Goal: Transaction & Acquisition: Purchase product/service

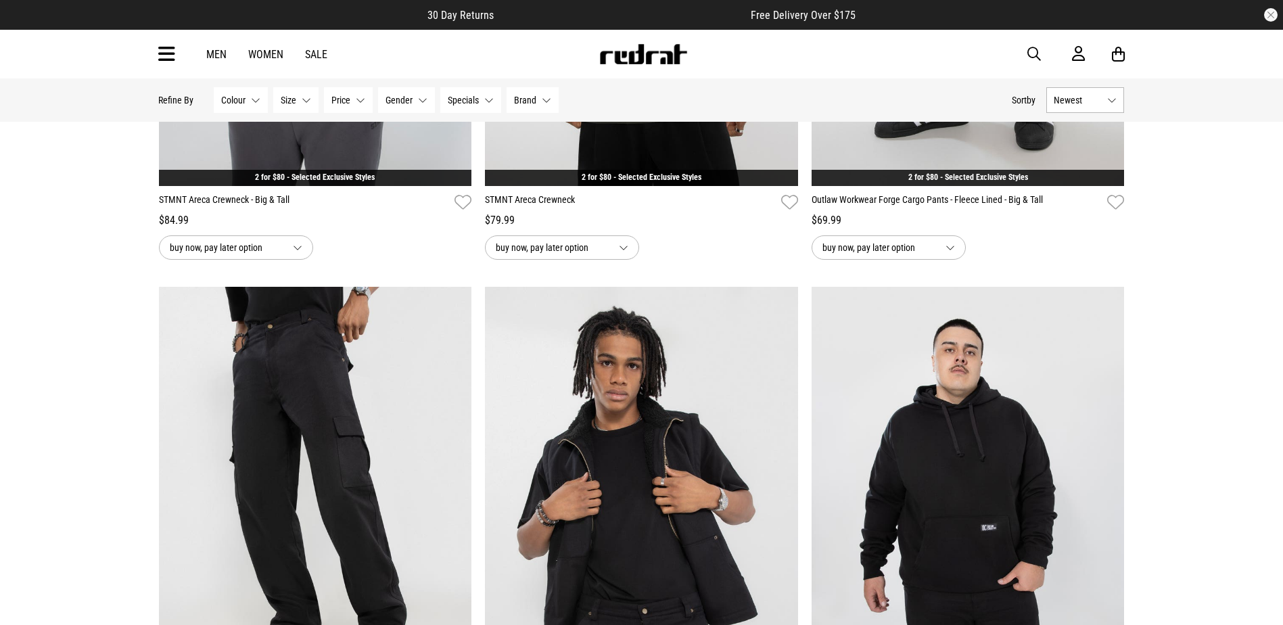
scroll to position [203, 0]
click at [1033, 55] on span "button" at bounding box center [1035, 54] width 14 height 16
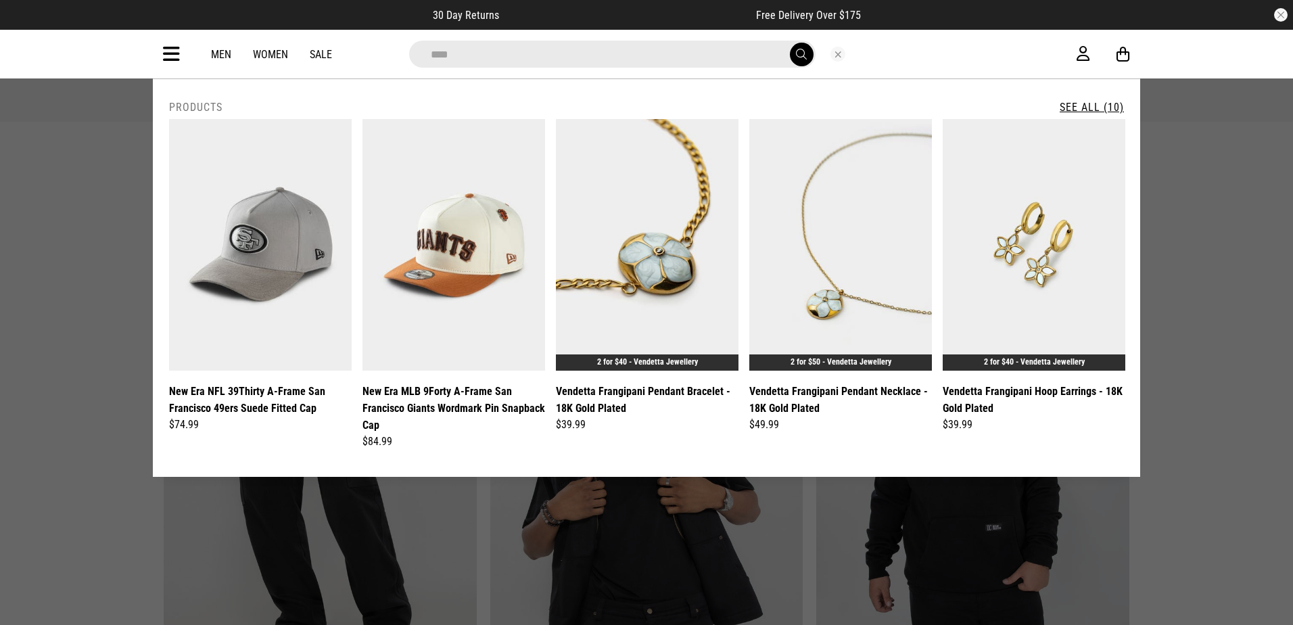
type input "****"
click at [790, 43] on button "submit" at bounding box center [802, 55] width 24 height 24
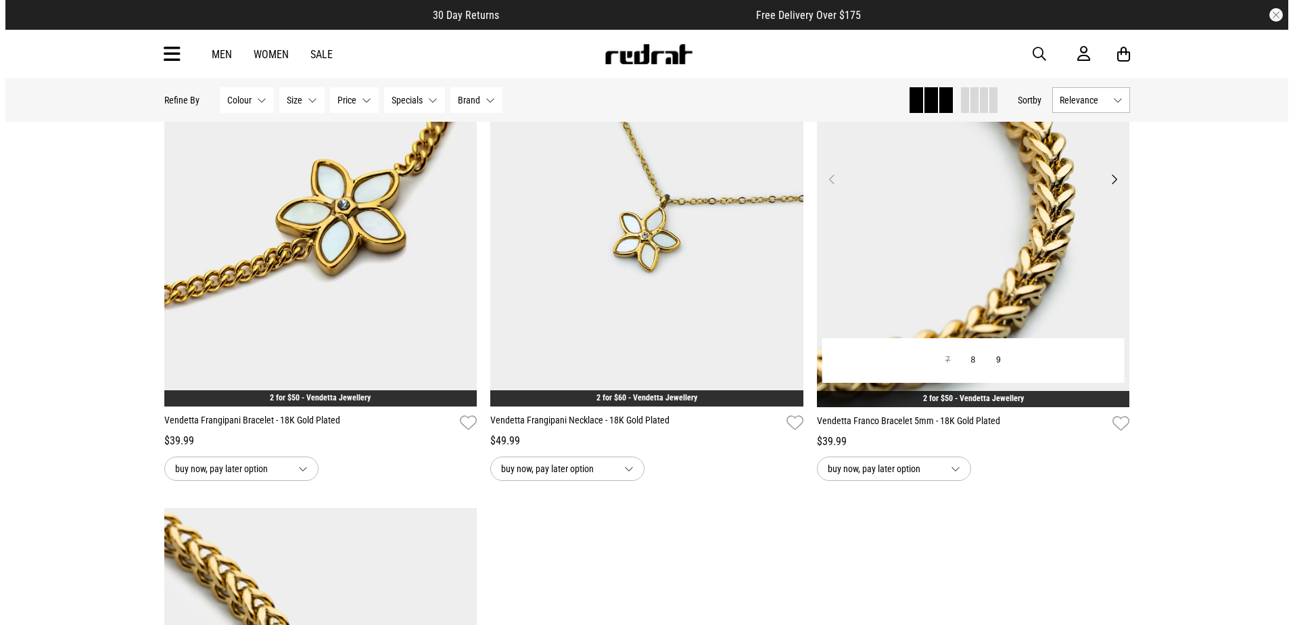
scroll to position [1353, 0]
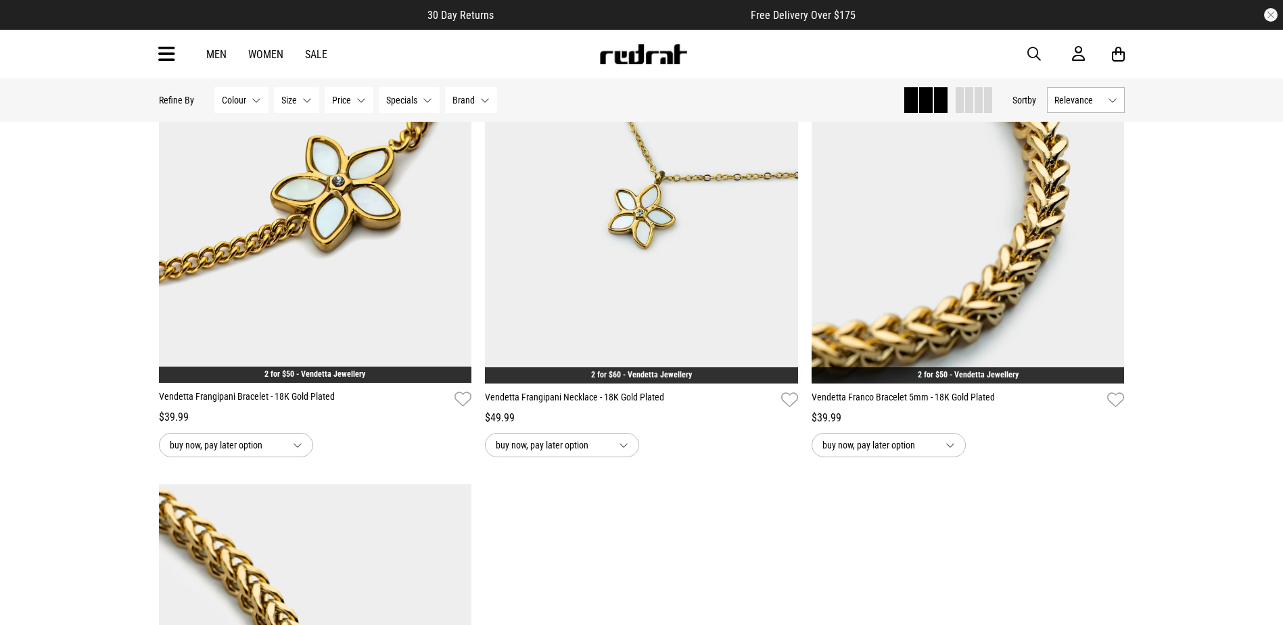
click at [1028, 56] on span "button" at bounding box center [1035, 54] width 14 height 16
click at [659, 55] on input "search" at bounding box center [607, 54] width 407 height 27
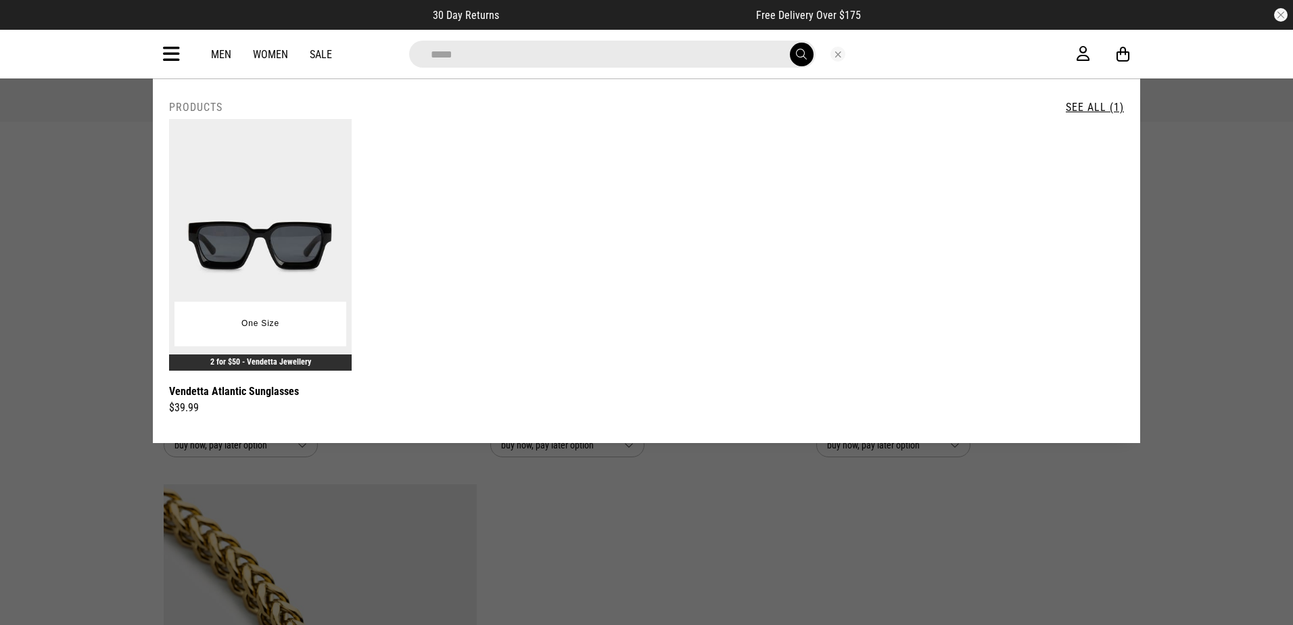
type input "*****"
click at [318, 225] on img at bounding box center [260, 245] width 183 height 252
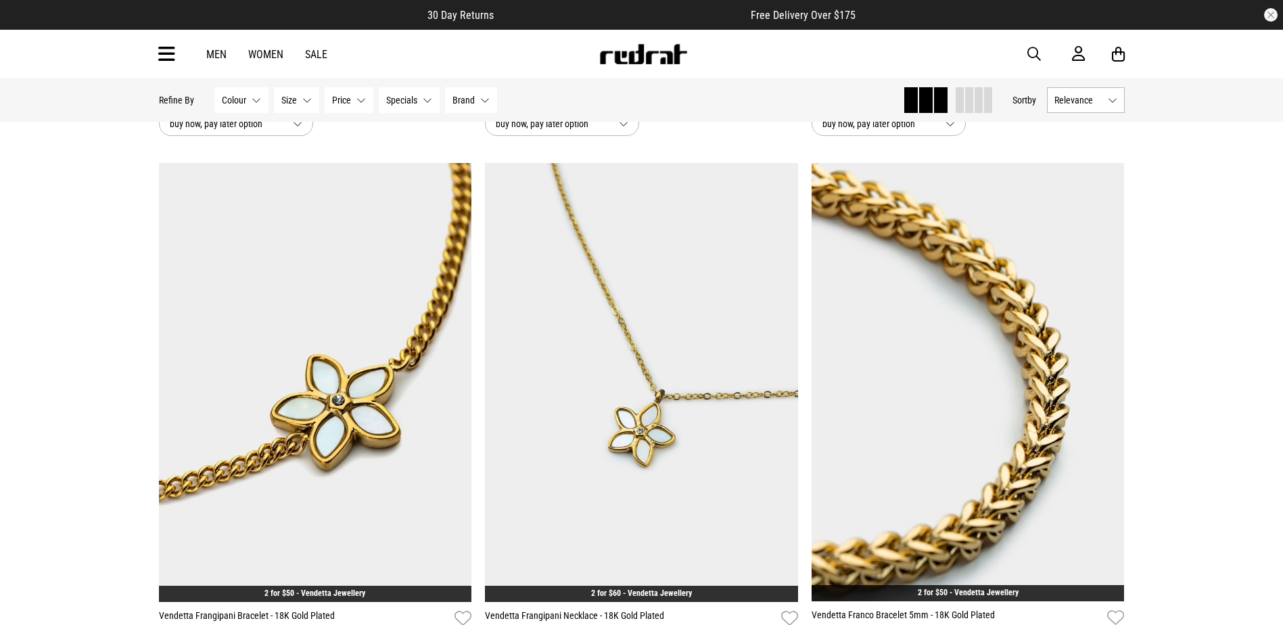
click at [1026, 46] on div "Men Women Sale Sign in New Back Footwear Back Mens Back Womens Back Youth & Kid…" at bounding box center [642, 54] width 988 height 49
click at [1028, 54] on span "button" at bounding box center [1035, 54] width 14 height 16
click at [685, 49] on input "search" at bounding box center [607, 54] width 407 height 27
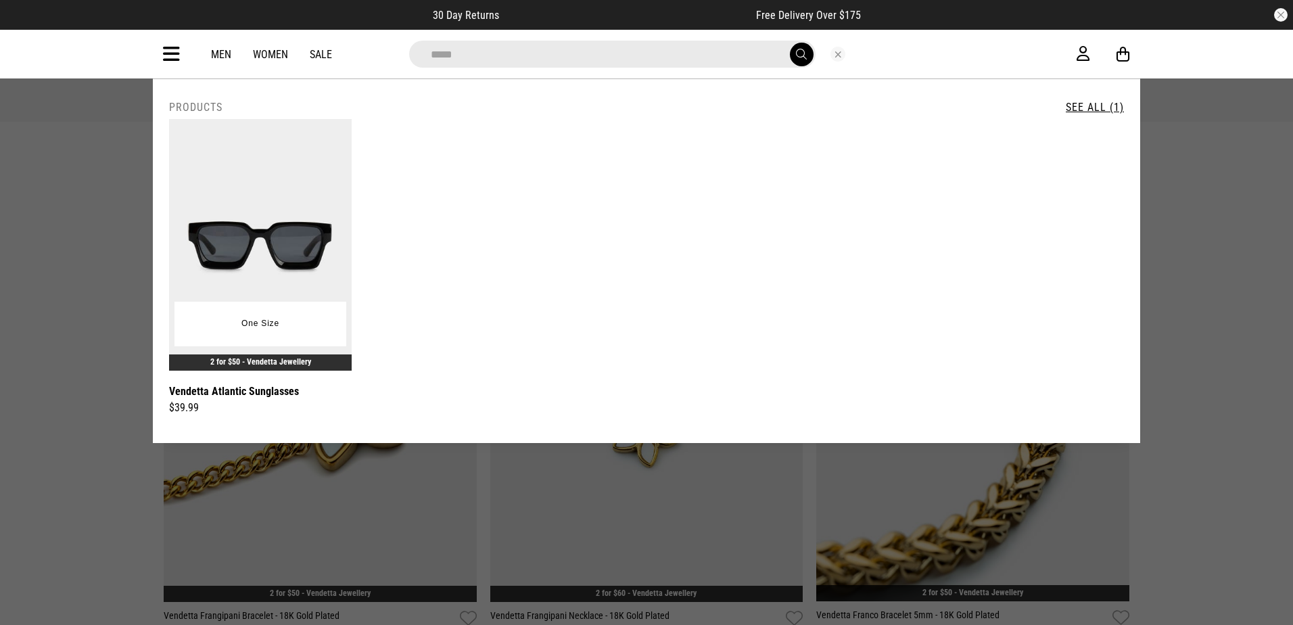
type input "*****"
click at [273, 251] on img at bounding box center [260, 245] width 183 height 252
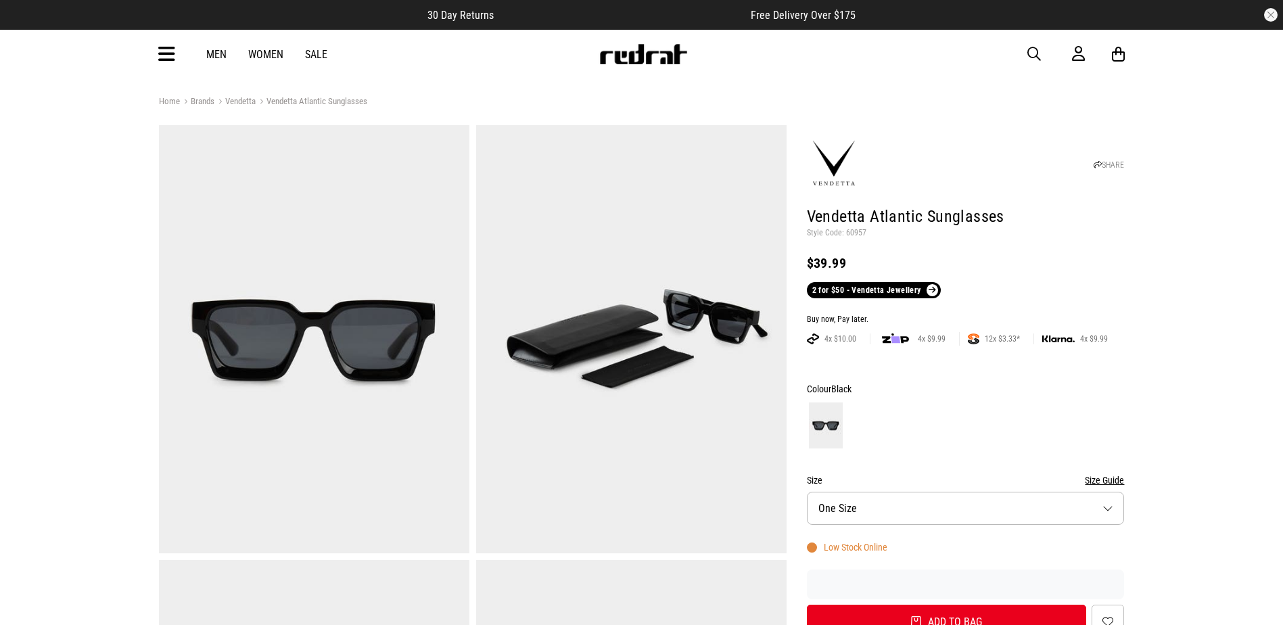
click at [1032, 48] on span "button" at bounding box center [1035, 54] width 14 height 16
drag, startPoint x: 714, startPoint y: 62, endPoint x: 731, endPoint y: 68, distance: 17.1
click at [714, 62] on input "search" at bounding box center [607, 54] width 407 height 27
type input "*******"
click at [785, 43] on button "submit" at bounding box center [797, 55] width 24 height 24
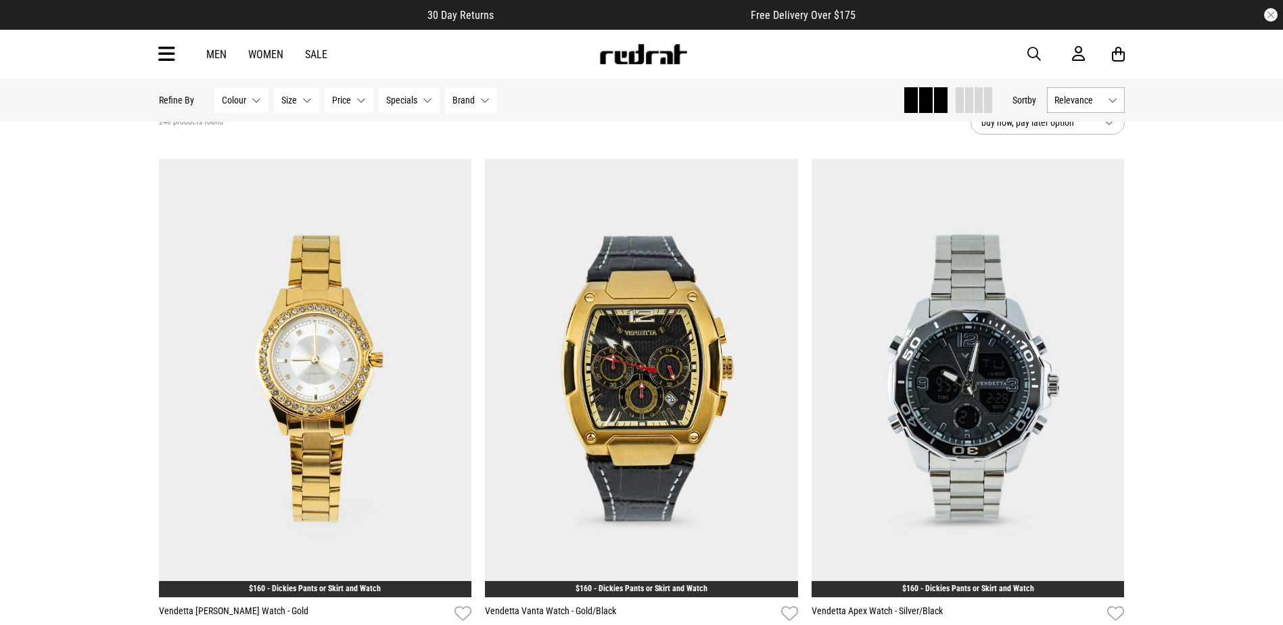
scroll to position [135, 0]
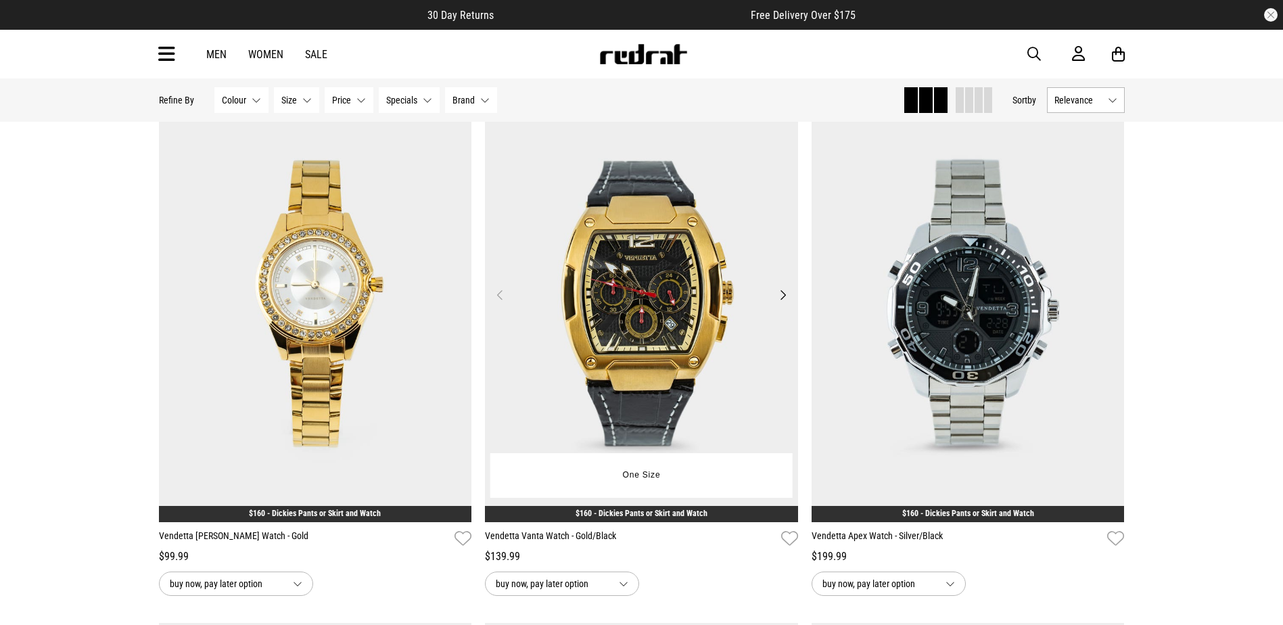
click at [781, 294] on button "Next" at bounding box center [783, 295] width 17 height 16
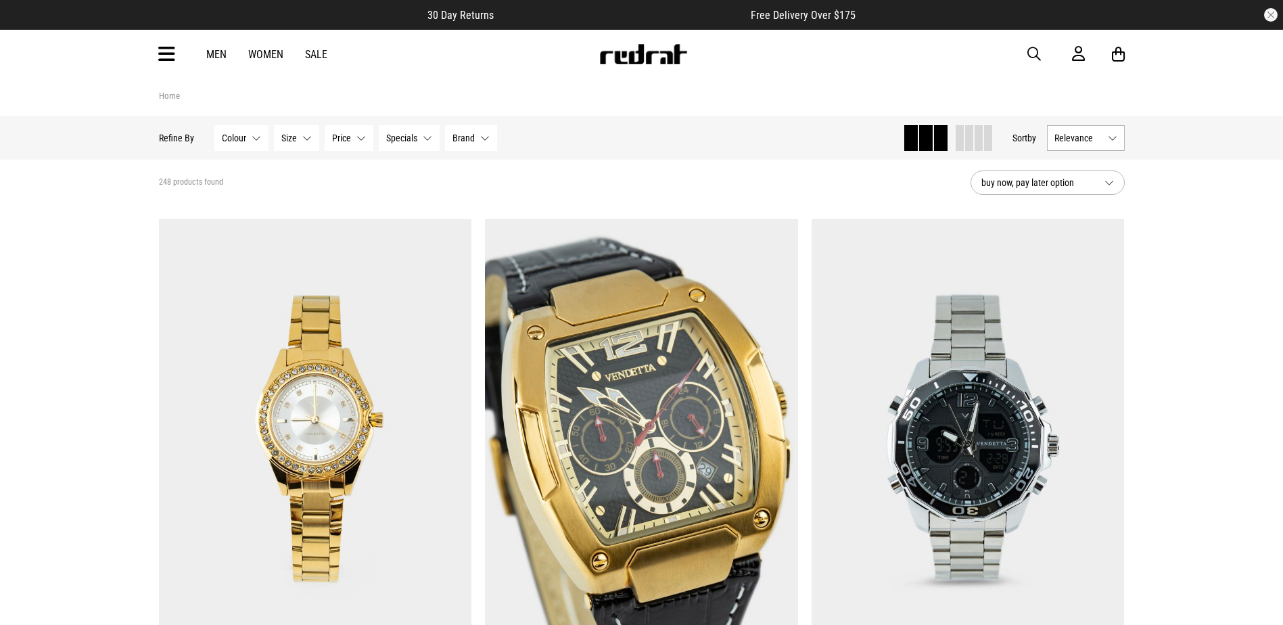
click at [1036, 51] on span "button" at bounding box center [1035, 54] width 14 height 16
click at [715, 49] on input "search" at bounding box center [607, 54] width 407 height 27
click at [712, 51] on input "search" at bounding box center [607, 54] width 407 height 27
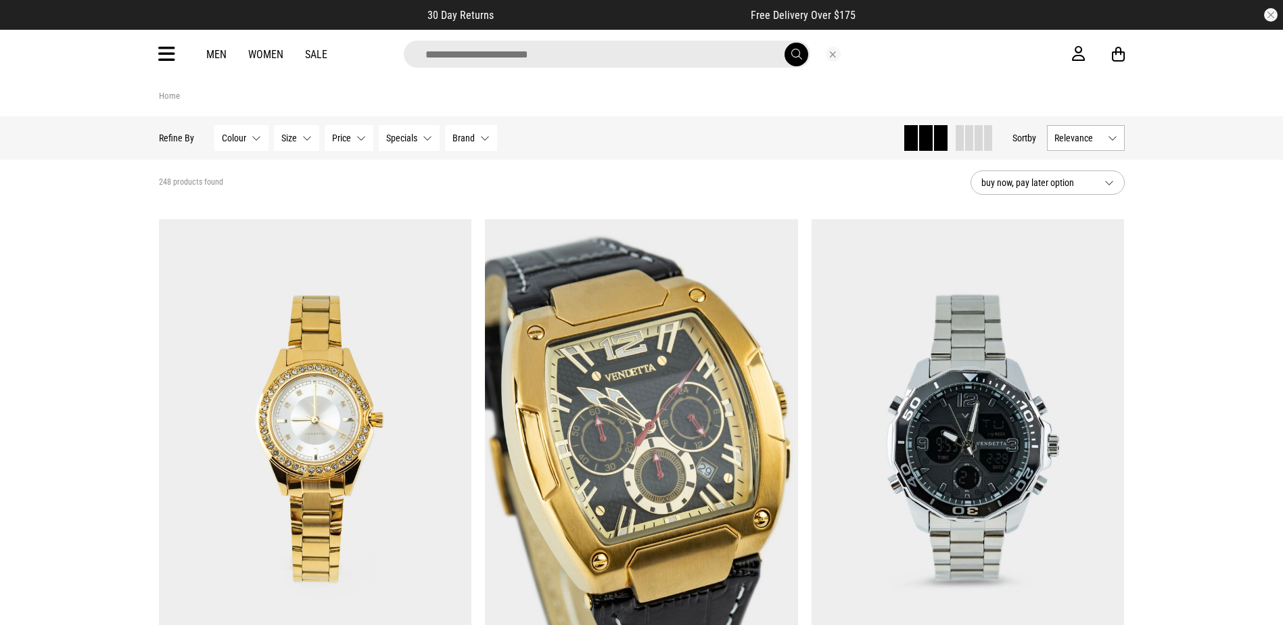
drag, startPoint x: 766, startPoint y: 59, endPoint x: 767, endPoint y: 110, distance: 50.8
drag, startPoint x: 582, startPoint y: 42, endPoint x: 431, endPoint y: 37, distance: 151.6
click at [431, 37] on div "Men Women Sale" at bounding box center [642, 54] width 988 height 49
drag, startPoint x: 430, startPoint y: 37, endPoint x: 547, endPoint y: 65, distance: 119.8
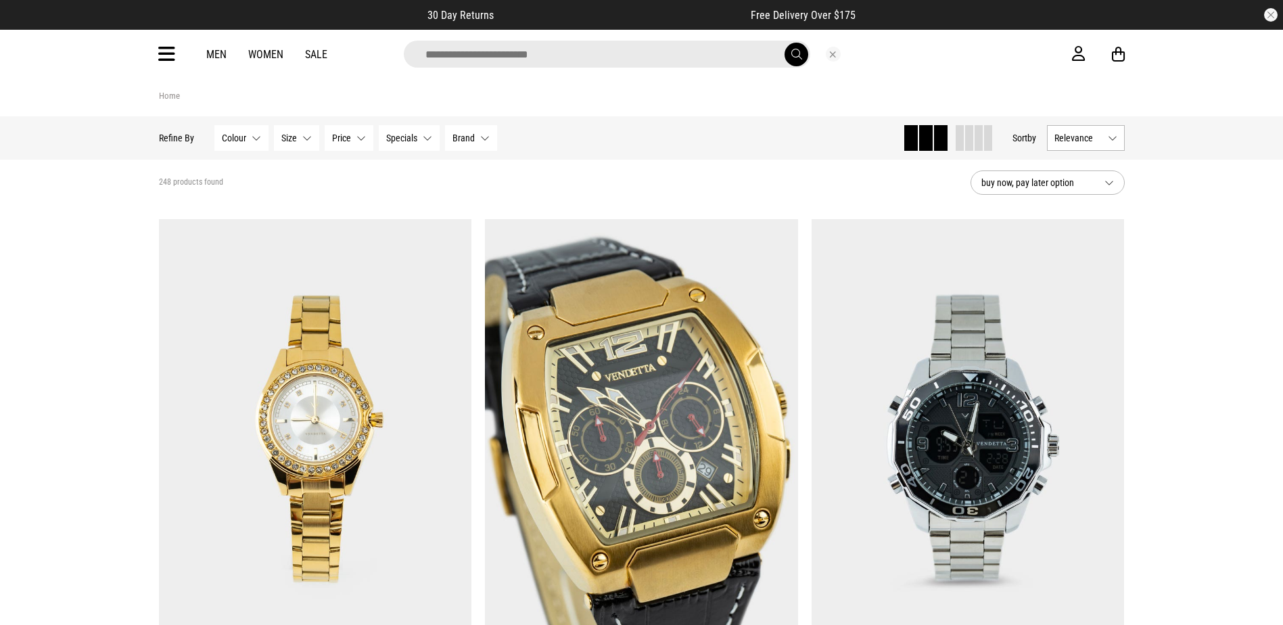
click at [547, 65] on input "search" at bounding box center [607, 54] width 407 height 27
click at [547, 58] on input "search" at bounding box center [607, 54] width 407 height 27
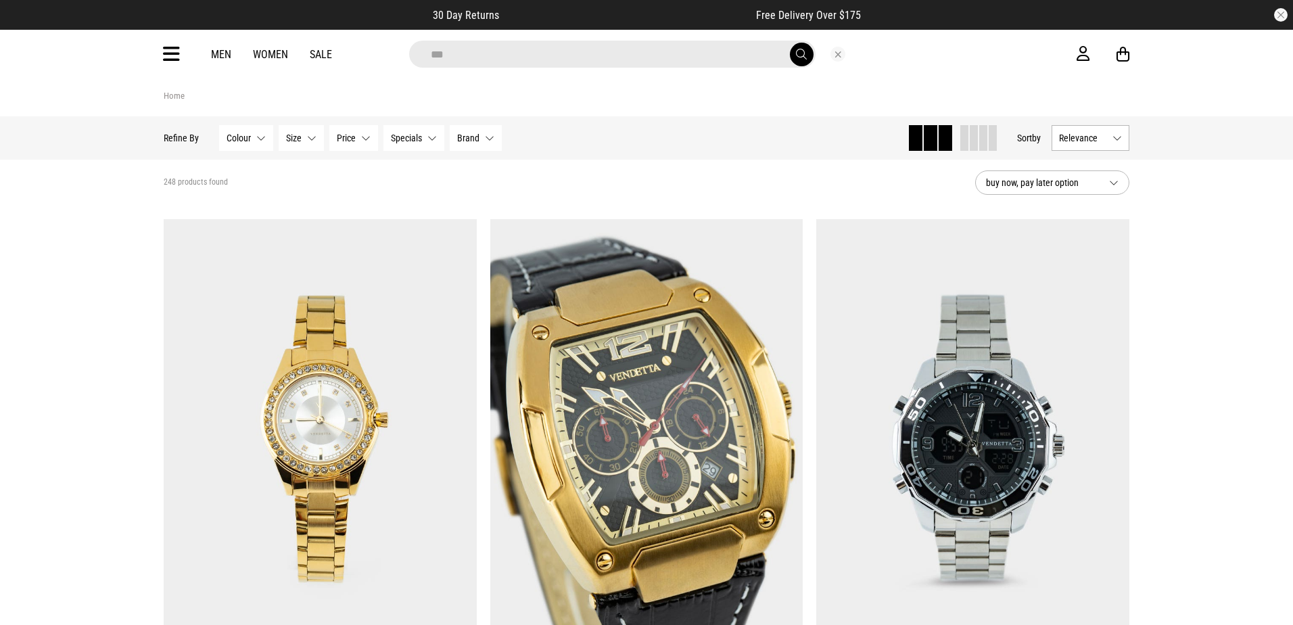
type input "**********"
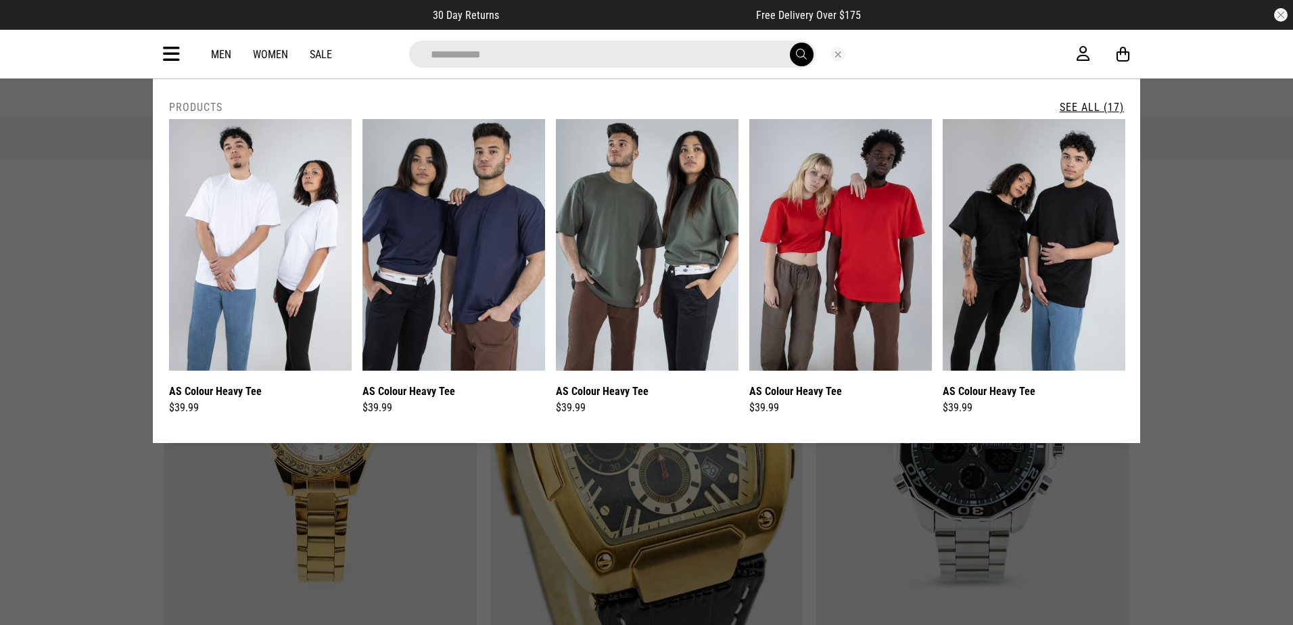
click at [799, 55] on span "submit" at bounding box center [801, 54] width 11 height 13
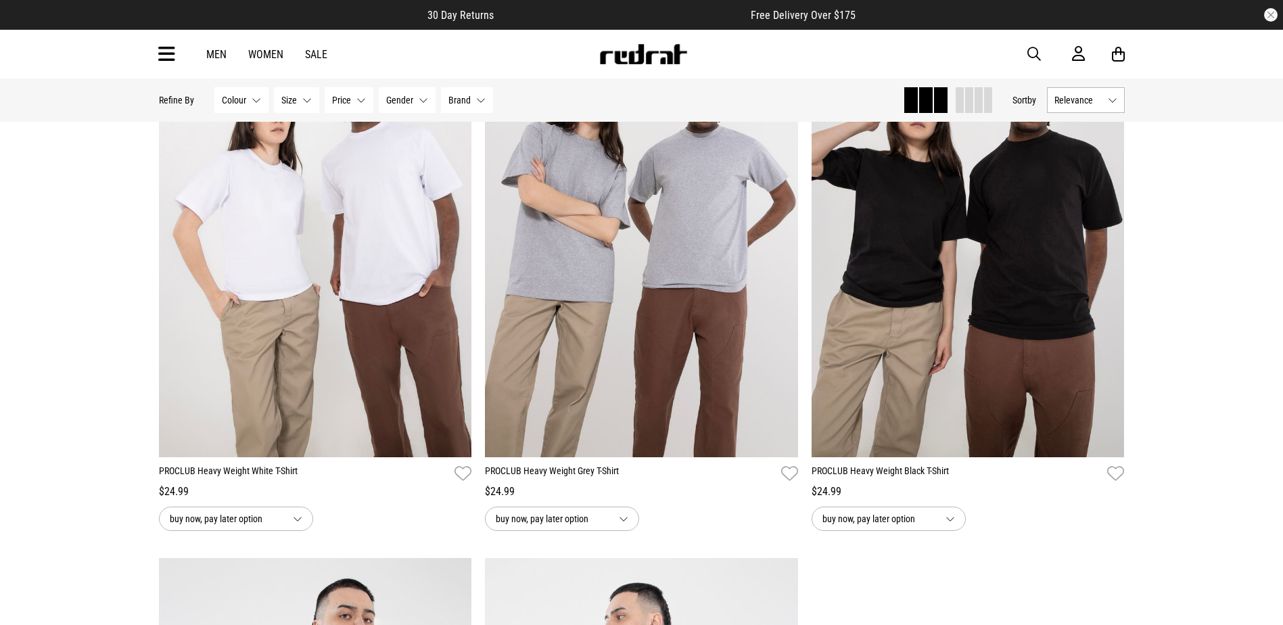
scroll to position [2435, 0]
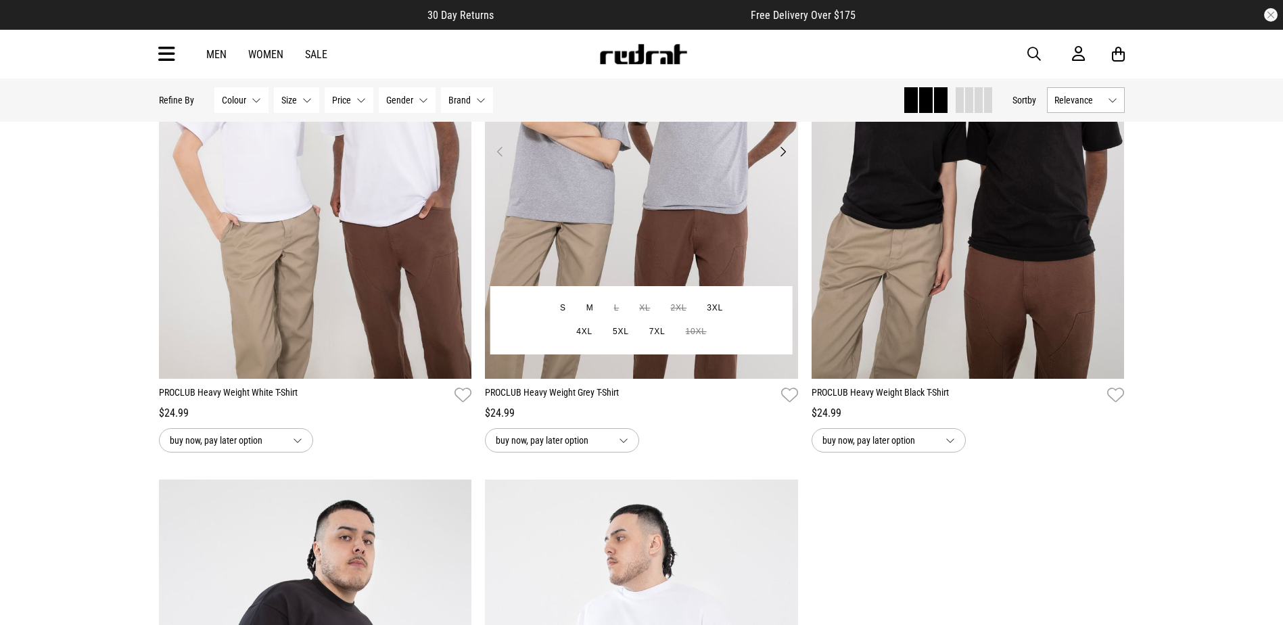
click at [635, 244] on img at bounding box center [641, 159] width 313 height 438
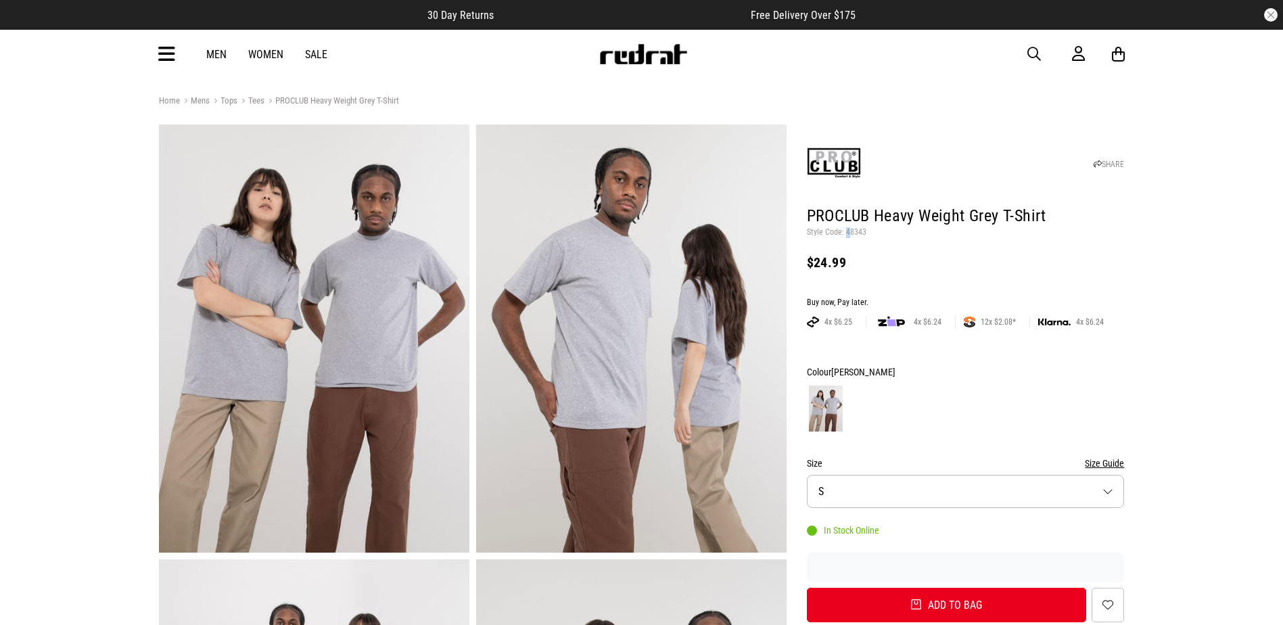
click at [847, 232] on p "Style Code: 48343" at bounding box center [966, 232] width 318 height 11
click at [848, 232] on p "Style Code: 48343" at bounding box center [966, 232] width 318 height 11
drag, startPoint x: 848, startPoint y: 232, endPoint x: 868, endPoint y: 230, distance: 20.4
click at [868, 230] on p "Style Code: 48343" at bounding box center [966, 232] width 318 height 11
drag, startPoint x: 868, startPoint y: 230, endPoint x: 841, endPoint y: 227, distance: 27.3
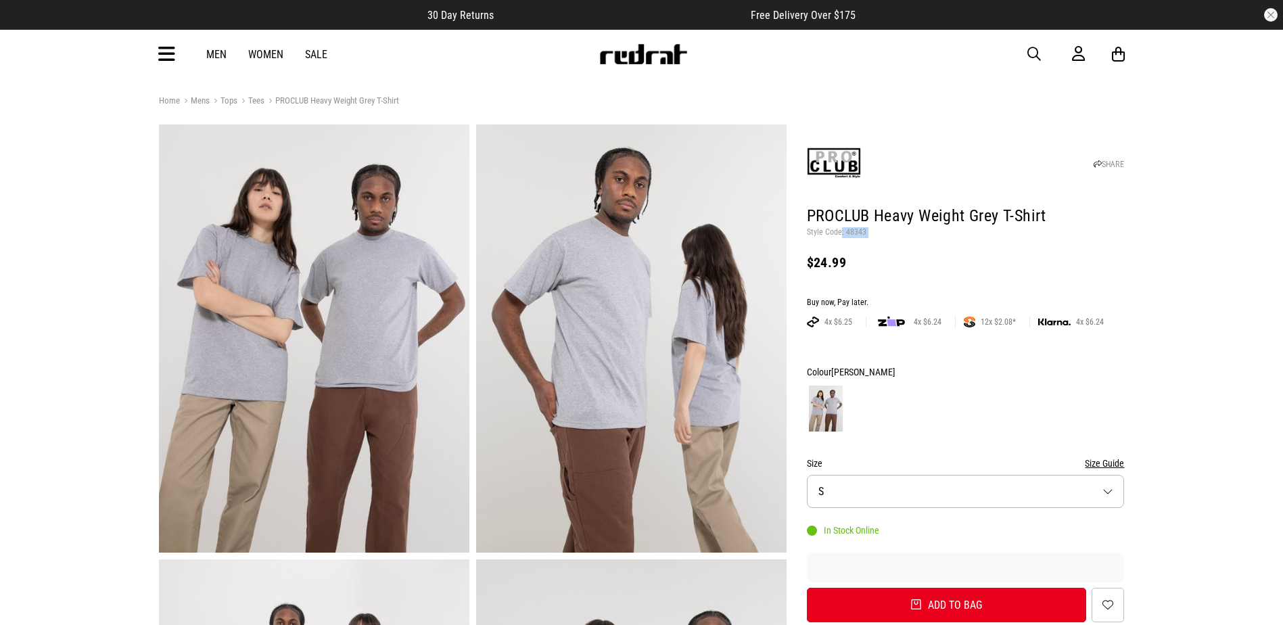
click at [841, 227] on p "Style Code: 48343" at bounding box center [966, 232] width 318 height 11
drag, startPoint x: 841, startPoint y: 227, endPoint x: 856, endPoint y: 237, distance: 18.6
click at [856, 237] on p "Style Code: 48343" at bounding box center [966, 232] width 318 height 11
drag, startPoint x: 869, startPoint y: 228, endPoint x: 846, endPoint y: 231, distance: 23.8
click at [846, 231] on p "Style Code: 48343" at bounding box center [966, 232] width 318 height 11
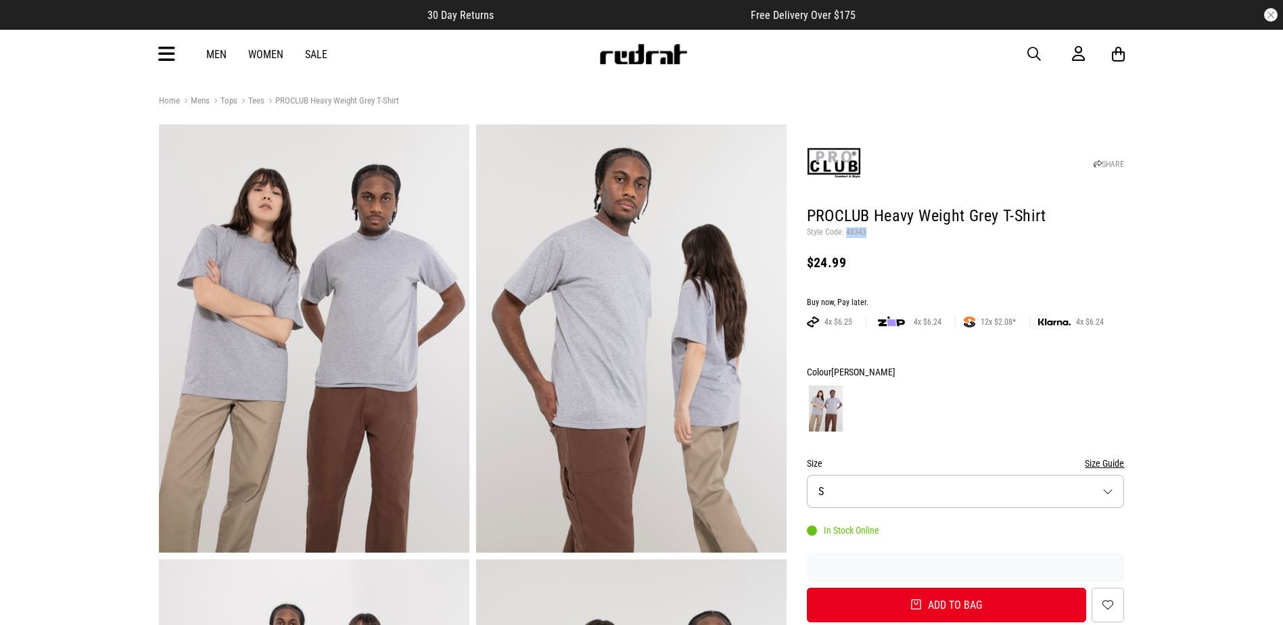
copy p "48343"
